Goal: Task Accomplishment & Management: Manage account settings

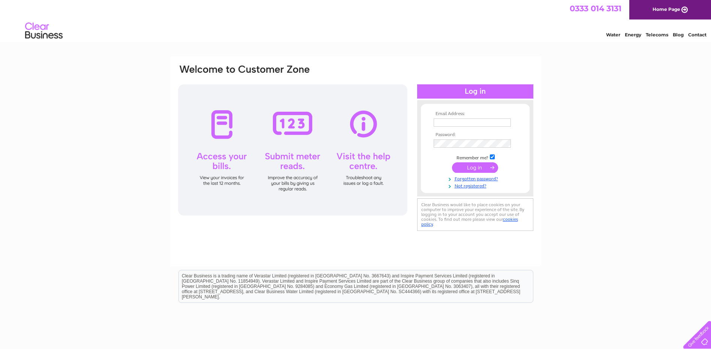
type input "[EMAIL_ADDRESS][DOMAIN_NAME]"
click at [473, 167] on input "submit" at bounding box center [475, 167] width 46 height 10
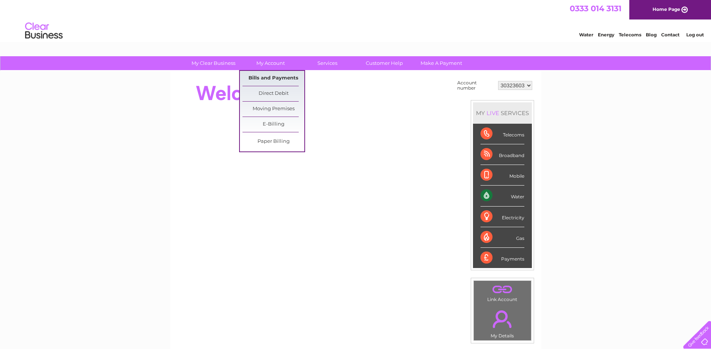
click at [276, 78] on link "Bills and Payments" at bounding box center [273, 78] width 62 height 15
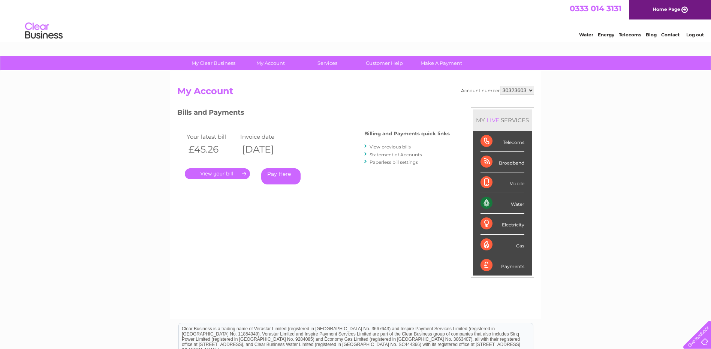
click at [224, 175] on link "." at bounding box center [217, 173] width 65 height 11
